Goal: Task Accomplishment & Management: Use online tool/utility

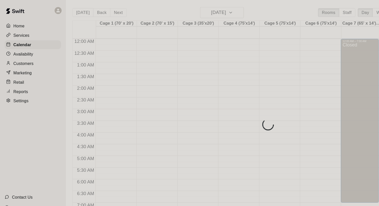
scroll to position [300, 0]
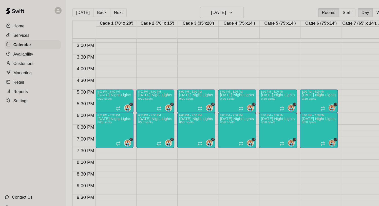
click at [24, 61] on p "Marketing" at bounding box center [20, 62] width 16 height 5
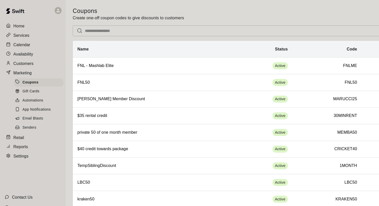
click at [31, 101] on span "Email Blasts" at bounding box center [28, 102] width 18 height 5
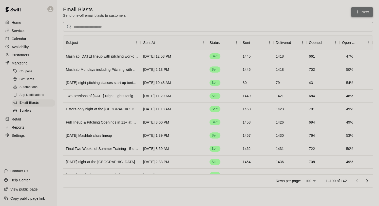
click at [362, 9] on link "New" at bounding box center [362, 11] width 22 height 9
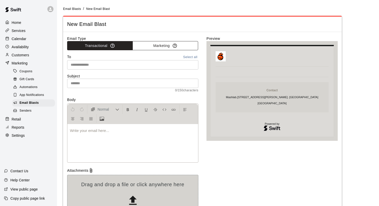
click at [157, 45] on button "Marketing" at bounding box center [165, 45] width 66 height 9
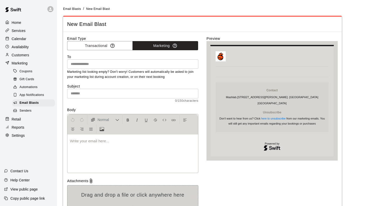
click at [158, 62] on input "text" at bounding box center [132, 64] width 127 height 6
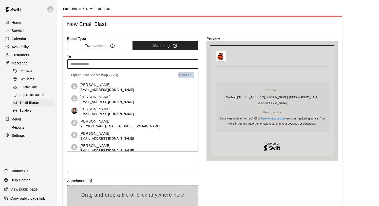
click at [186, 74] on button "Select all" at bounding box center [186, 75] width 16 height 6
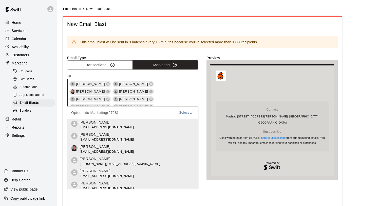
scroll to position [7159, 0]
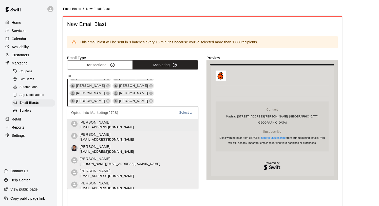
click at [203, 133] on div "Email Type Transactional Marketing To [PERSON_NAME] [PERSON_NAME] [PERSON_NAME]…" at bounding box center [202, 160] width 270 height 210
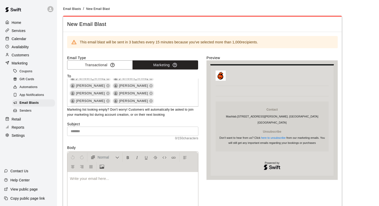
click at [133, 132] on input "text" at bounding box center [132, 130] width 131 height 9
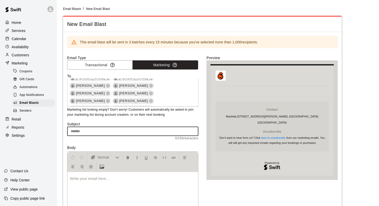
click at [76, 188] on div at bounding box center [132, 191] width 131 height 38
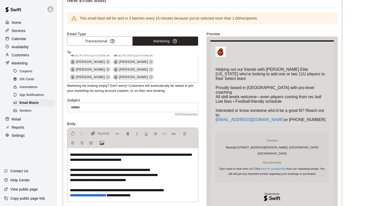
scroll to position [27, 0]
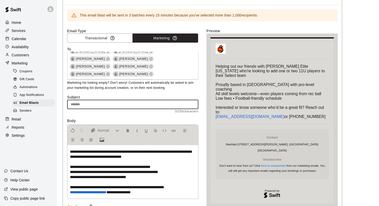
click at [97, 104] on input "text" at bounding box center [132, 103] width 131 height 9
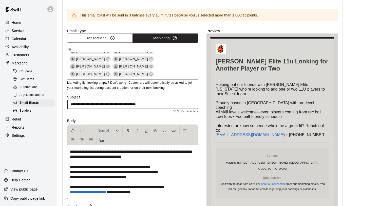
drag, startPoint x: 164, startPoint y: 103, endPoint x: 58, endPoint y: 102, distance: 106.1
click at [58, 102] on main "Email Blasts / New Email Blast New Email Blast This email blast will be sent in…" at bounding box center [218, 127] width 322 height 308
paste input "text"
drag, startPoint x: 113, startPoint y: 105, endPoint x: 102, endPoint y: 104, distance: 11.4
click at [102, 104] on input "**********" at bounding box center [132, 103] width 131 height 9
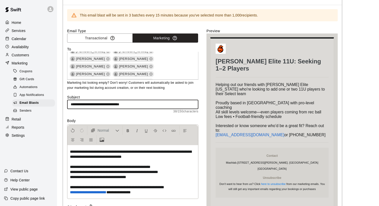
click at [146, 103] on input "**********" at bounding box center [132, 103] width 131 height 9
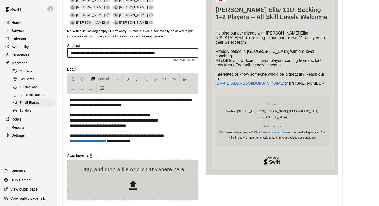
scroll to position [79, 0]
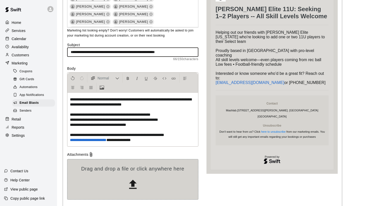
type input "**********"
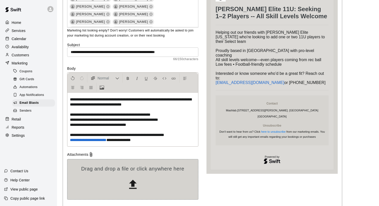
click at [156, 139] on p "**********" at bounding box center [133, 120] width 126 height 46
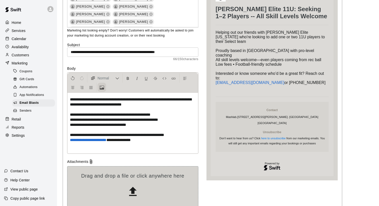
click at [99, 86] on button "Upload Image" at bounding box center [101, 87] width 9 height 9
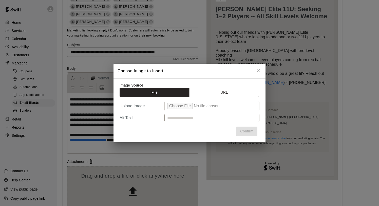
click at [185, 107] on input "file" at bounding box center [211, 106] width 95 height 10
type input "**********"
click at [243, 130] on button "Confirm" at bounding box center [246, 130] width 21 height 9
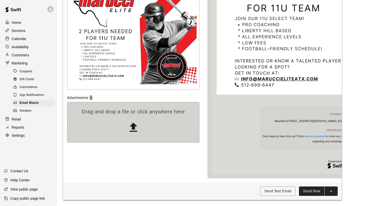
scroll to position [247, 0]
click at [311, 190] on button "Send Now" at bounding box center [311, 190] width 25 height 9
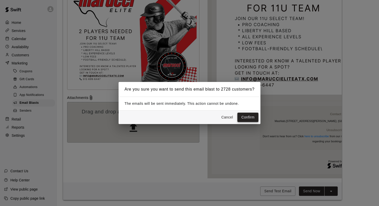
click at [244, 114] on button "Confirm" at bounding box center [247, 116] width 21 height 9
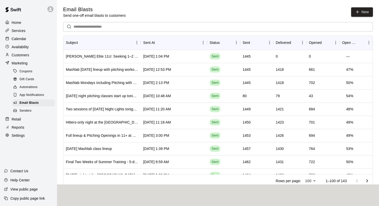
click at [23, 38] on p "Calendar" at bounding box center [19, 38] width 15 height 5
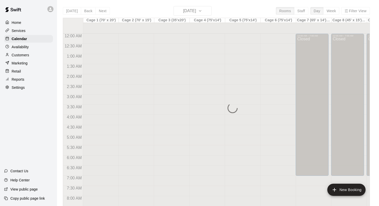
scroll to position [268, 0]
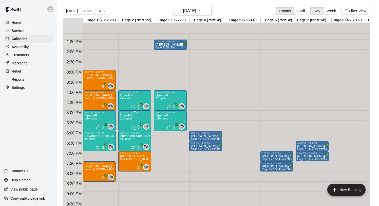
click at [130, 119] on span "1/10 spots" at bounding box center [126, 118] width 12 height 3
click at [124, 134] on img "edit" at bounding box center [125, 135] width 6 height 6
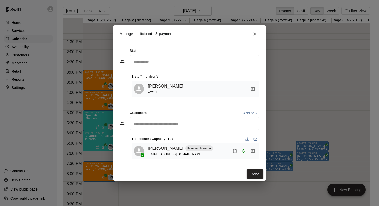
click at [155, 146] on link "[PERSON_NAME]" at bounding box center [165, 148] width 35 height 7
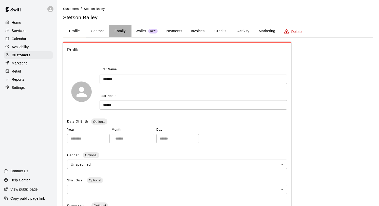
click at [115, 32] on button "Family" at bounding box center [120, 31] width 23 height 12
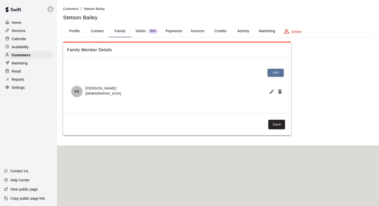
click at [73, 30] on button "Profile" at bounding box center [74, 31] width 23 height 12
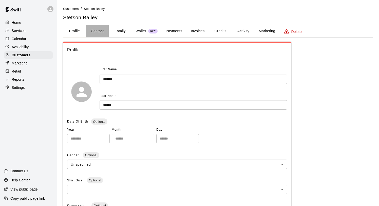
click at [95, 31] on button "Contact" at bounding box center [97, 31] width 23 height 12
select select "**"
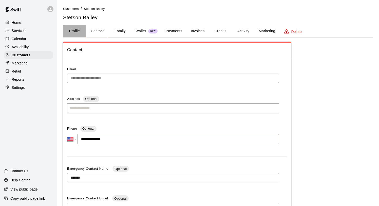
click at [74, 32] on button "Profile" at bounding box center [74, 31] width 23 height 12
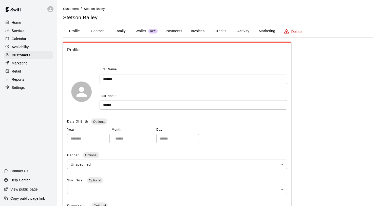
click at [17, 24] on p "Home" at bounding box center [17, 22] width 10 height 5
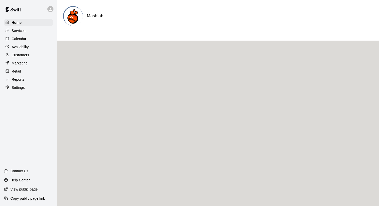
click at [29, 42] on div "Calendar" at bounding box center [28, 39] width 49 height 8
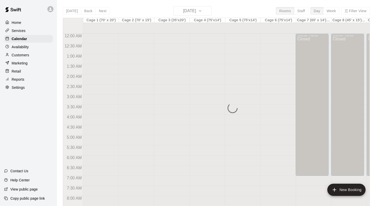
scroll to position [268, 0]
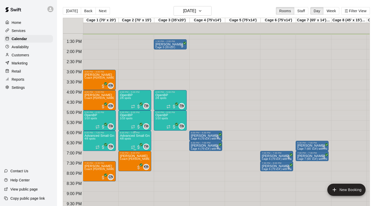
click at [122, 138] on icon "edit" at bounding box center [125, 139] width 6 height 6
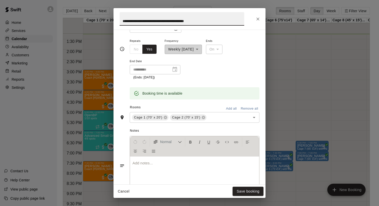
scroll to position [111, 0]
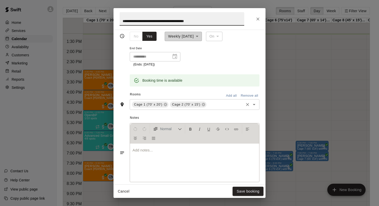
click at [218, 107] on input "text" at bounding box center [225, 104] width 36 height 6
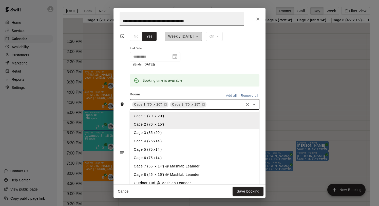
click at [150, 136] on li "Cage 3 (35'x20')" at bounding box center [195, 132] width 130 height 8
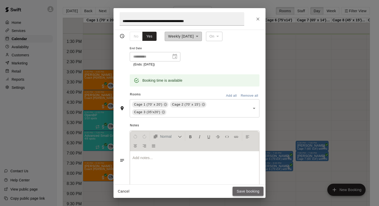
click at [242, 188] on button "Save booking" at bounding box center [247, 190] width 31 height 9
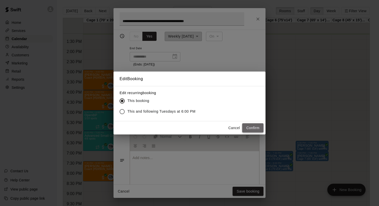
click at [251, 126] on button "Confirm" at bounding box center [252, 127] width 21 height 9
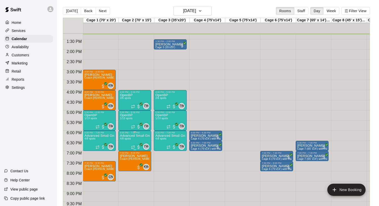
click at [125, 137] on icon "edit" at bounding box center [125, 139] width 6 height 6
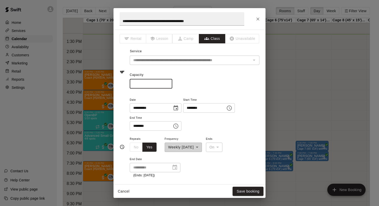
click at [169, 83] on input "*" at bounding box center [151, 83] width 43 height 9
type input "**"
click at [169, 83] on input "**" at bounding box center [151, 83] width 43 height 9
click at [241, 189] on button "Save booking" at bounding box center [247, 190] width 31 height 9
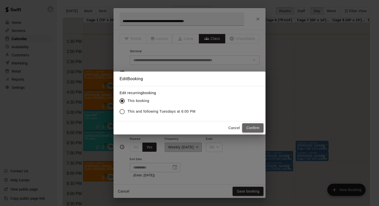
click at [247, 125] on button "Confirm" at bounding box center [252, 127] width 21 height 9
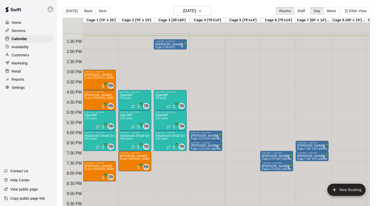
click at [21, 60] on div "Marketing" at bounding box center [28, 63] width 49 height 8
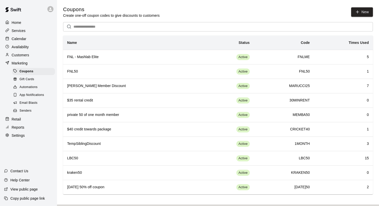
click at [34, 103] on span "Email Blasts" at bounding box center [28, 102] width 18 height 5
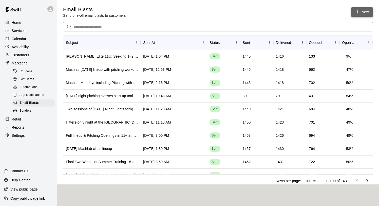
click at [365, 9] on link "New" at bounding box center [362, 11] width 22 height 9
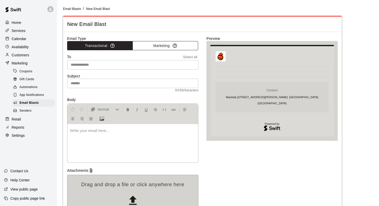
click at [166, 46] on button "Marketing" at bounding box center [165, 45] width 66 height 9
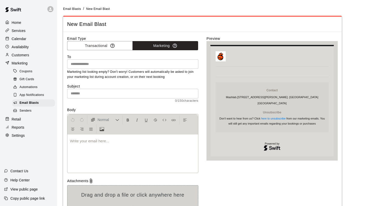
click at [146, 66] on input "text" at bounding box center [132, 64] width 127 height 6
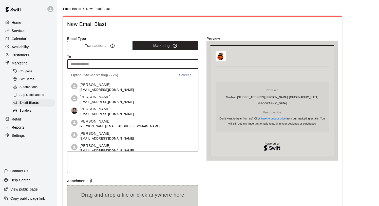
click at [189, 73] on button "Select all" at bounding box center [186, 75] width 16 height 6
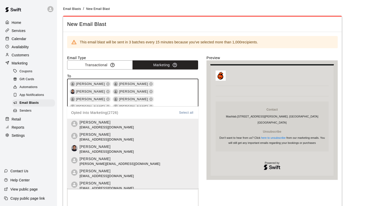
scroll to position [7152, 0]
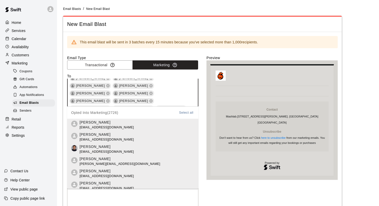
click at [205, 133] on div "Email Type Transactional Marketing To [PERSON_NAME] [PERSON_NAME] [PERSON_NAME]…" at bounding box center [202, 160] width 270 height 210
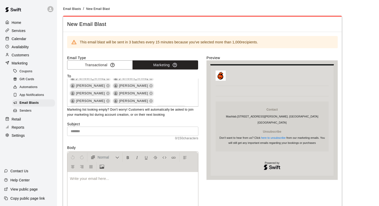
click at [151, 128] on input "text" at bounding box center [132, 130] width 131 height 9
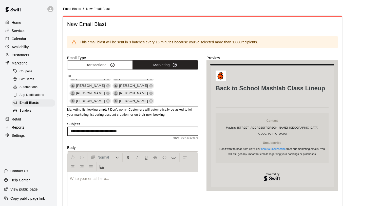
type input "**********"
click at [116, 181] on div at bounding box center [132, 191] width 131 height 38
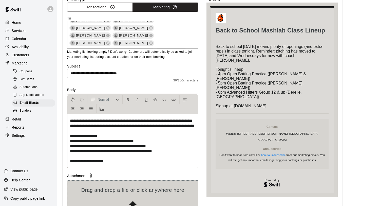
scroll to position [61, 0]
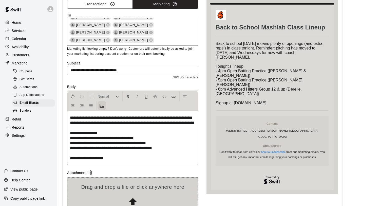
click at [103, 108] on button "Upload Image" at bounding box center [101, 105] width 9 height 9
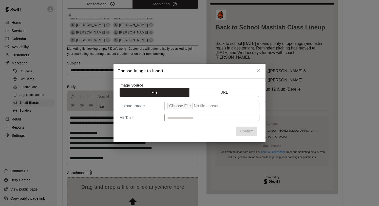
click at [182, 106] on input "file" at bounding box center [211, 106] width 95 height 10
type input "**********"
click at [245, 131] on button "Confirm" at bounding box center [246, 130] width 21 height 9
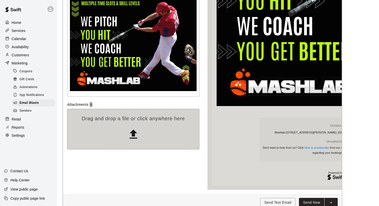
scroll to position [250, 0]
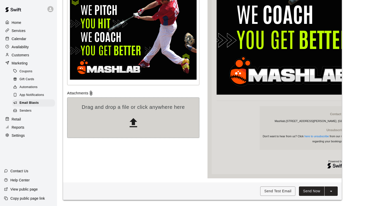
click at [313, 191] on button "Send Now" at bounding box center [311, 190] width 25 height 9
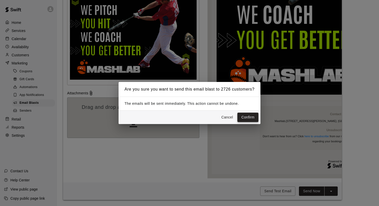
click at [248, 116] on button "Confirm" at bounding box center [247, 116] width 21 height 9
